Goal: Check status: Check status

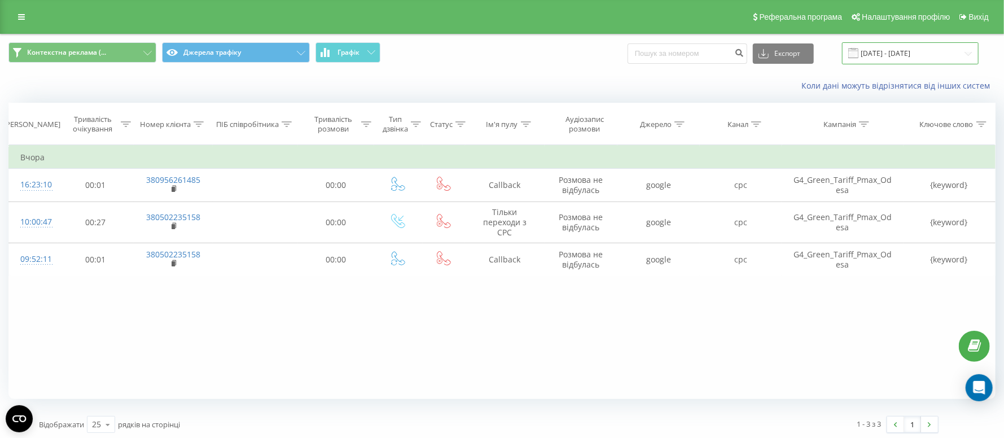
click at [877, 59] on input "[DATE] - [DATE]" at bounding box center [910, 53] width 137 height 22
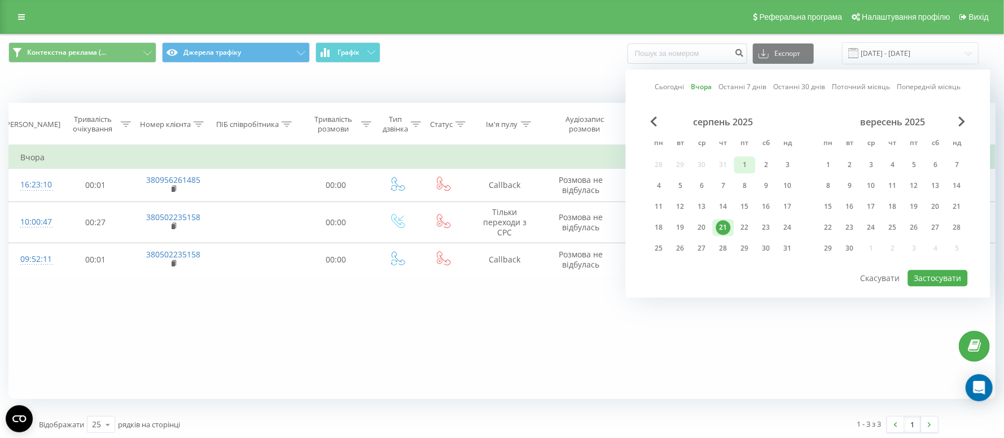
click at [743, 164] on div "1" at bounding box center [745, 164] width 15 height 15
click at [725, 216] on div "серпень 2025 пн вт ср чт пт сб нд 28 29 30 31 1 2 3 4 5 6 7 8 9 10 11 12 13 14 …" at bounding box center [724, 188] width 150 height 145
click at [725, 227] on div "21" at bounding box center [723, 227] width 15 height 15
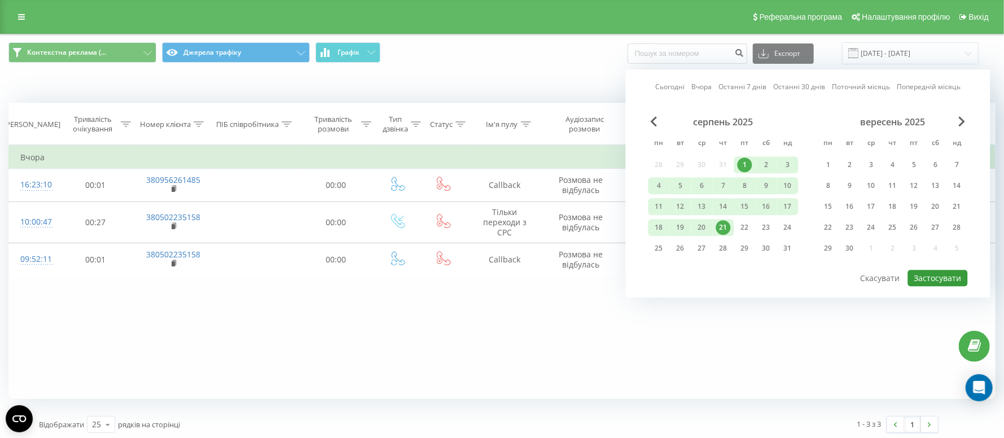
click at [934, 279] on button "Застосувати" at bounding box center [938, 278] width 60 height 16
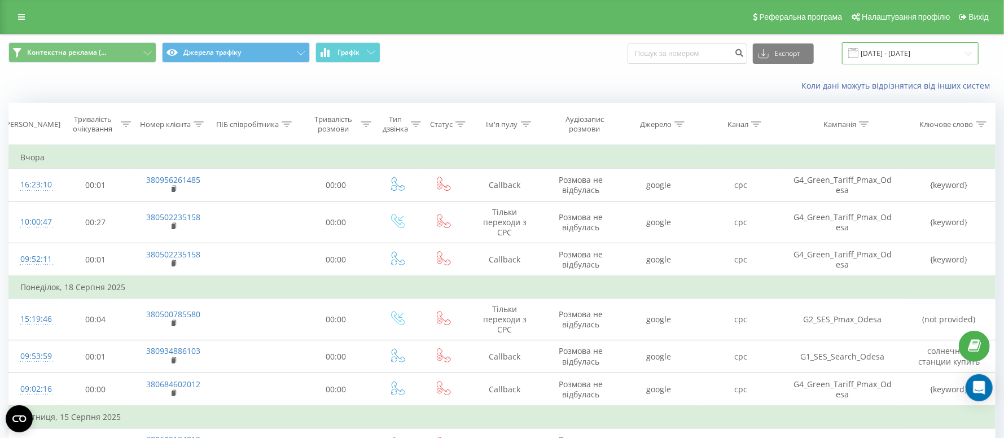
click at [891, 52] on input "[DATE] - [DATE]" at bounding box center [910, 53] width 137 height 22
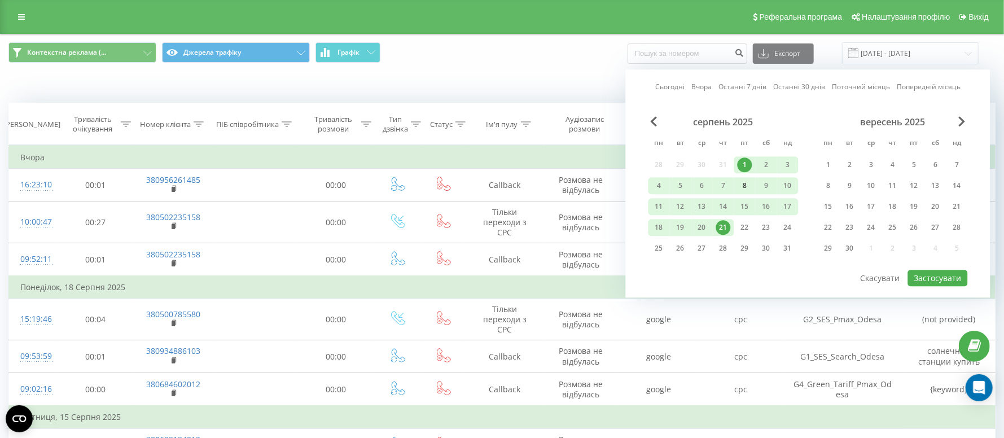
drag, startPoint x: 740, startPoint y: 161, endPoint x: 745, endPoint y: 183, distance: 23.1
click at [741, 161] on div "1" at bounding box center [745, 164] width 15 height 15
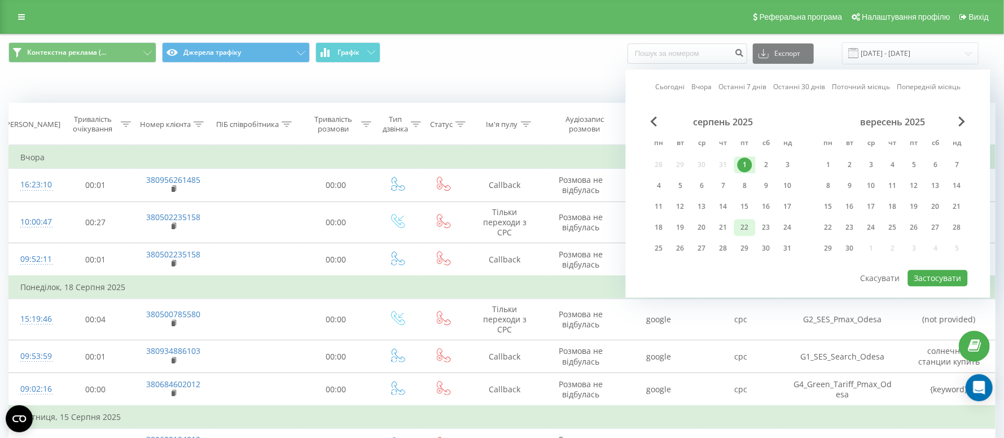
click at [744, 220] on div "22" at bounding box center [745, 227] width 15 height 15
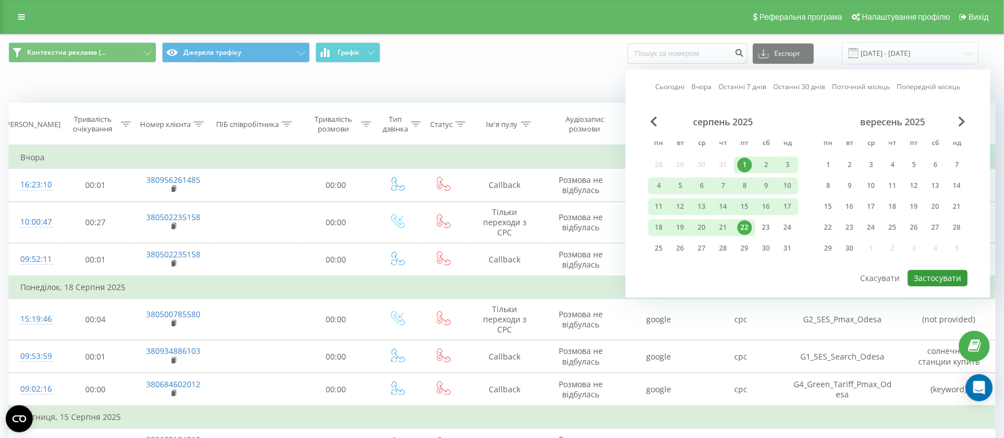
click at [939, 278] on button "Застосувати" at bounding box center [938, 278] width 60 height 16
type input "[DATE] - [DATE]"
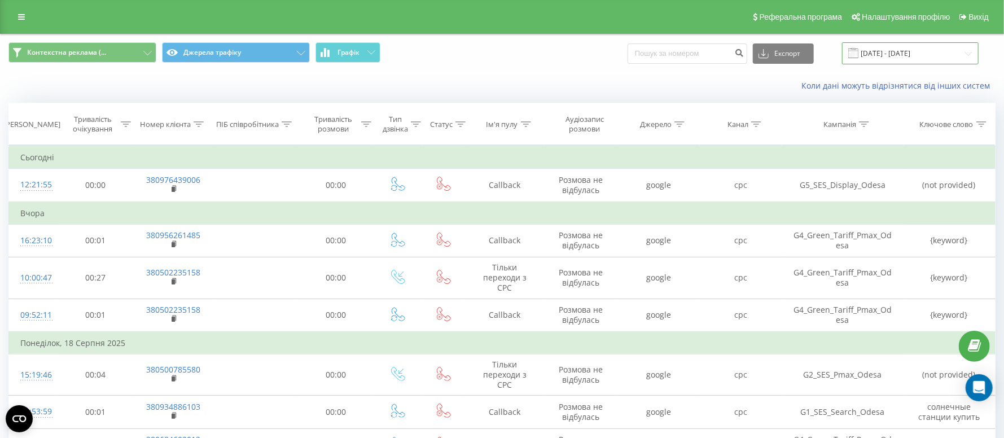
click at [932, 51] on input "[DATE] - [DATE]" at bounding box center [910, 53] width 137 height 22
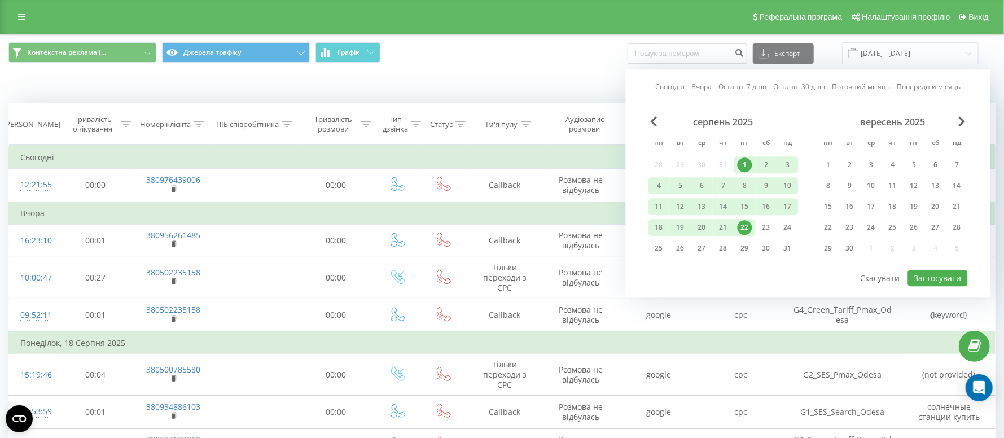
click at [738, 167] on div "1" at bounding box center [745, 164] width 15 height 15
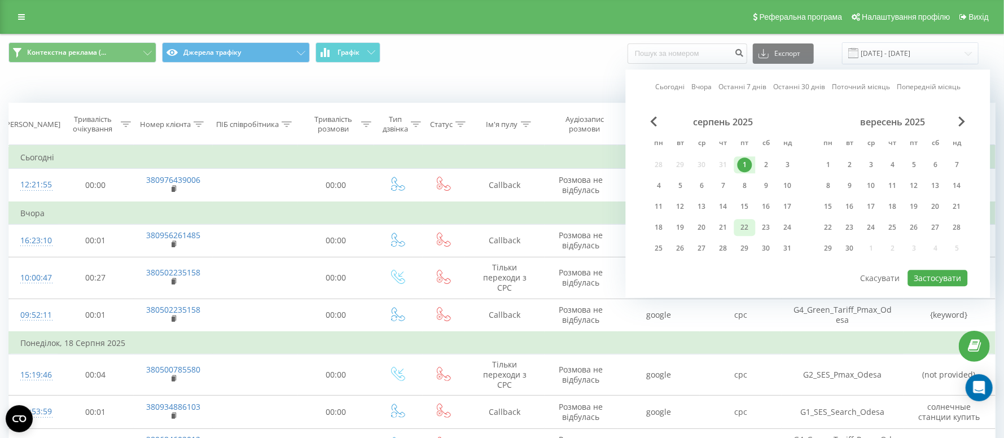
click at [738, 220] on div "22" at bounding box center [745, 227] width 15 height 15
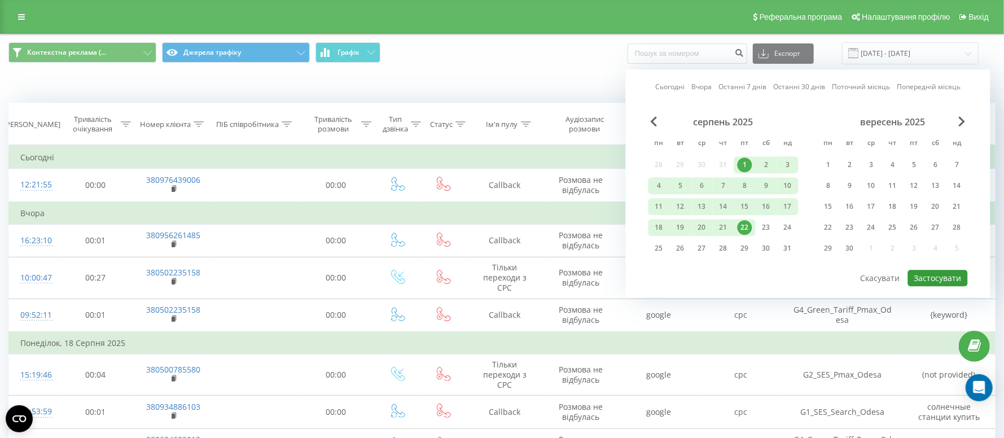
click at [931, 275] on button "Застосувати" at bounding box center [938, 278] width 60 height 16
